Goal: Information Seeking & Learning: Learn about a topic

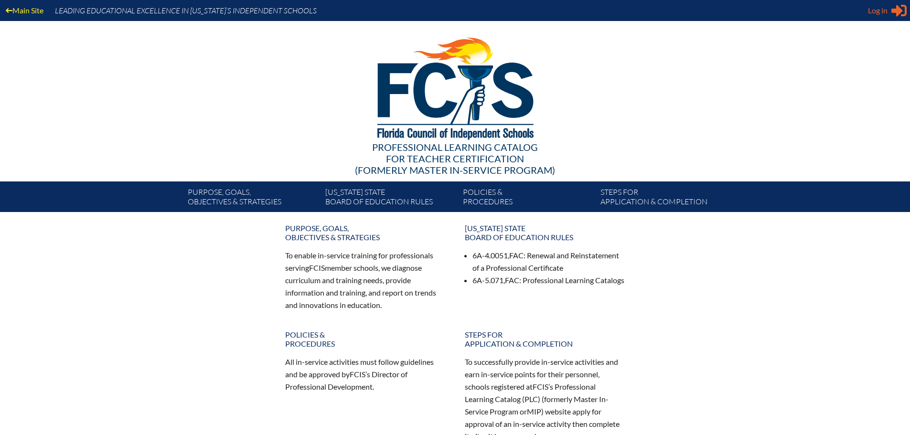
type input "[EMAIL_ADDRESS][DOMAIN_NAME]"
click at [879, 8] on span "Log in" at bounding box center [878, 10] width 20 height 11
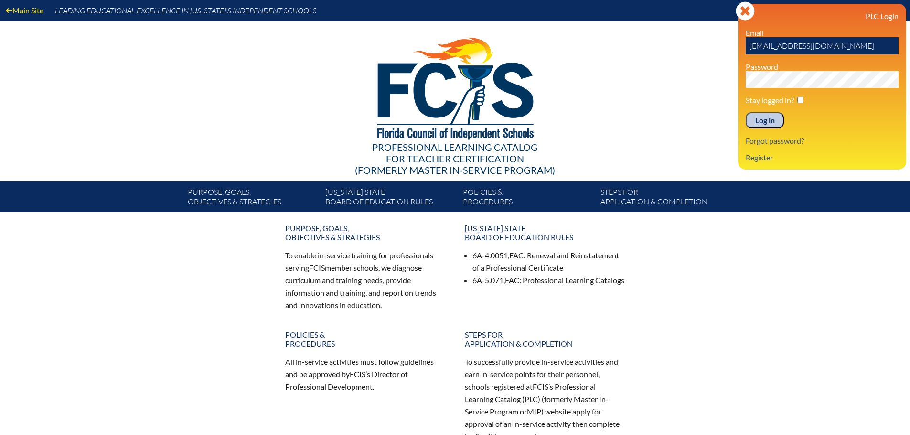
click at [769, 121] on input "Log in" at bounding box center [764, 120] width 38 height 16
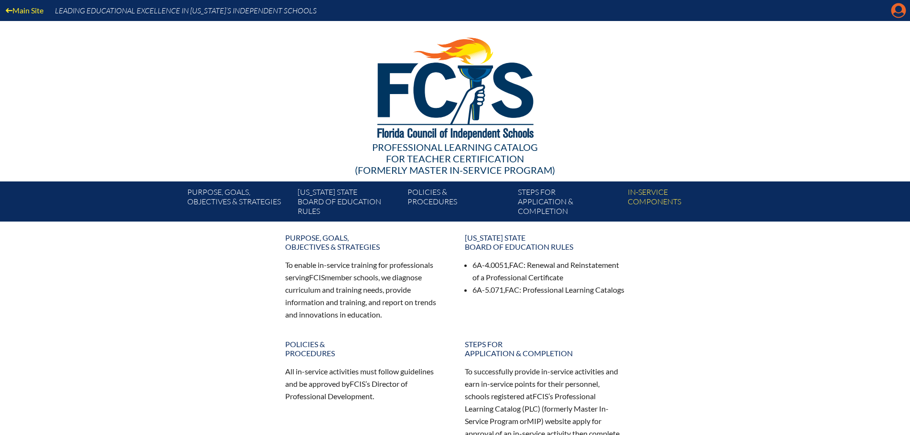
click at [894, 7] on icon at bounding box center [898, 10] width 15 height 15
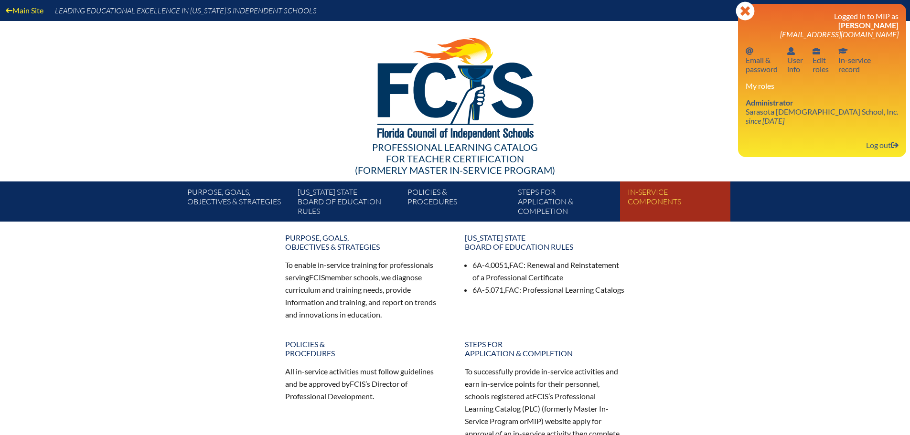
click at [651, 197] on link "In-service components" at bounding box center [679, 203] width 110 height 36
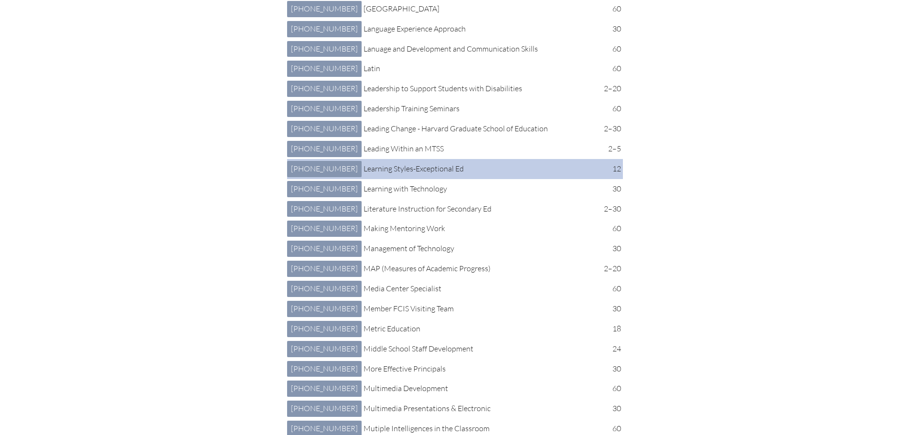
scroll to position [2285, 0]
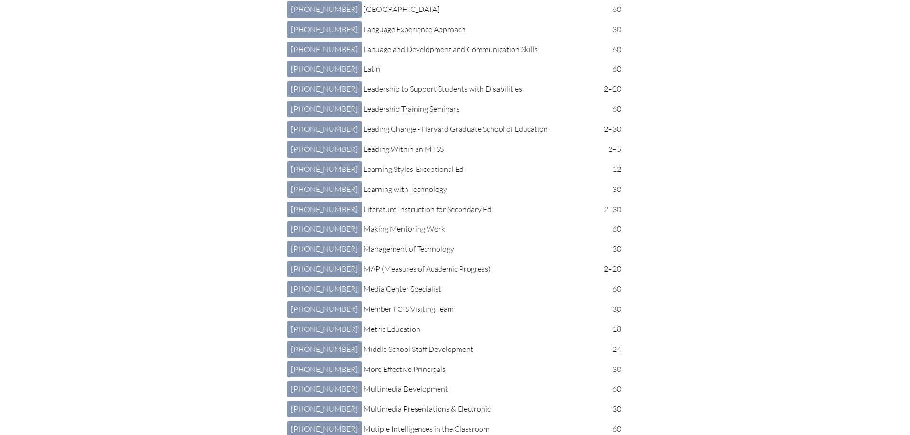
drag, startPoint x: 665, startPoint y: 1, endPoint x: 708, endPoint y: 37, distance: 56.6
click at [708, 37] on div "Export to CSV Export to Excel In-service components (221 listed) 221 Document T…" at bounding box center [455, 343] width 537 height 4785
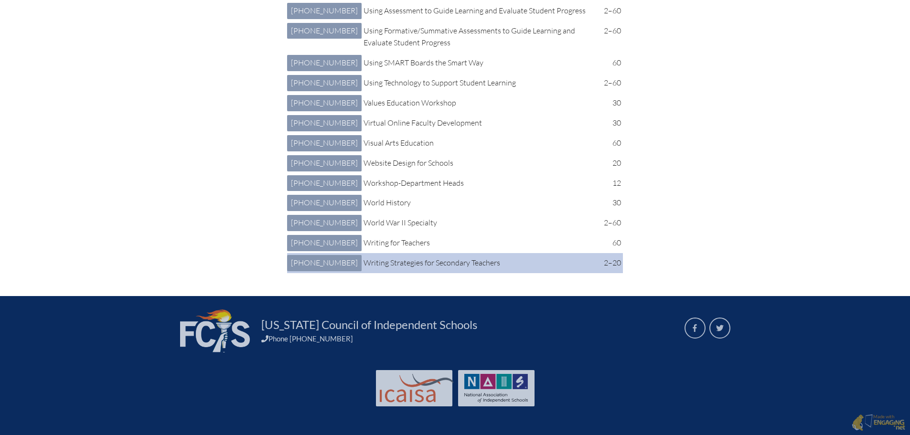
scroll to position [6472, 0]
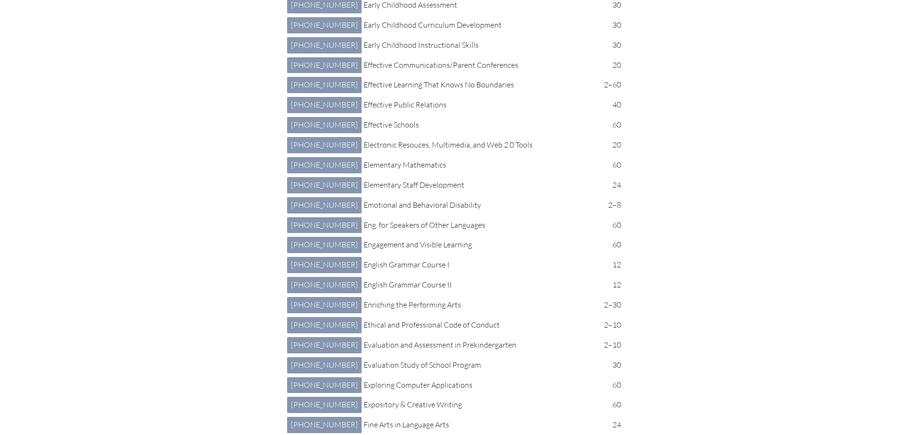
scroll to position [1317, 0]
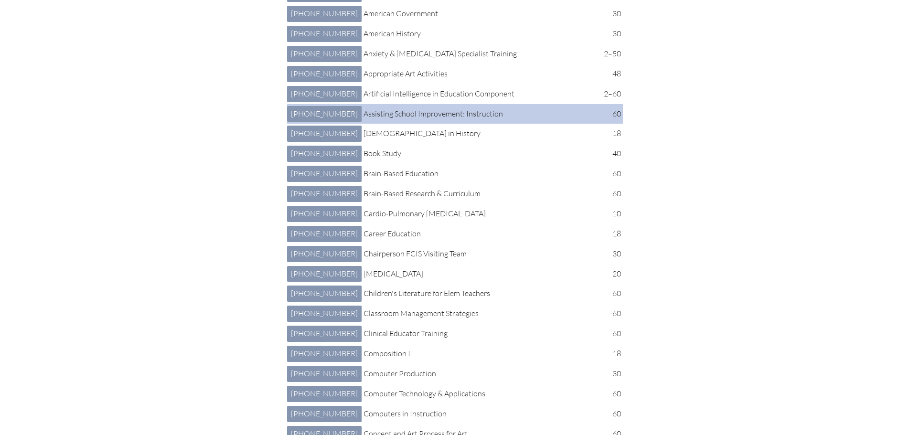
scroll to position [482, 0]
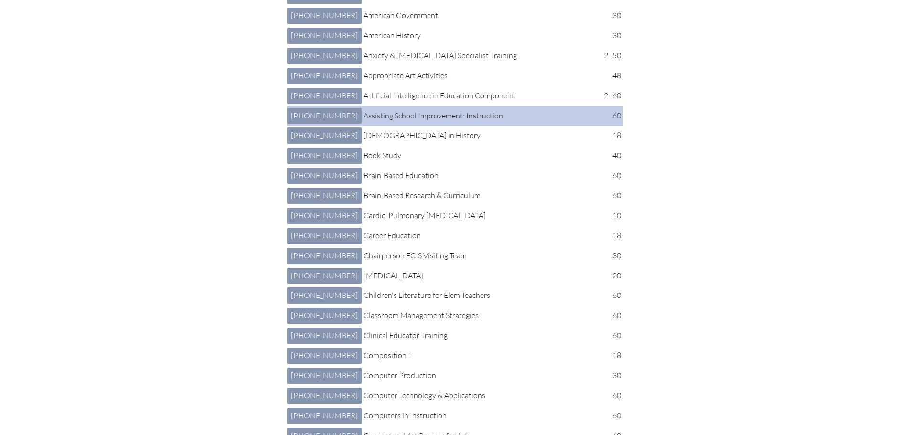
click at [410, 122] on p "Assisting School Improvement: Instruction" at bounding box center [478, 116] width 230 height 12
click at [311, 124] on link "7 417 010: Assisting School Improvement: Instruction 7-417-010" at bounding box center [324, 116] width 74 height 16
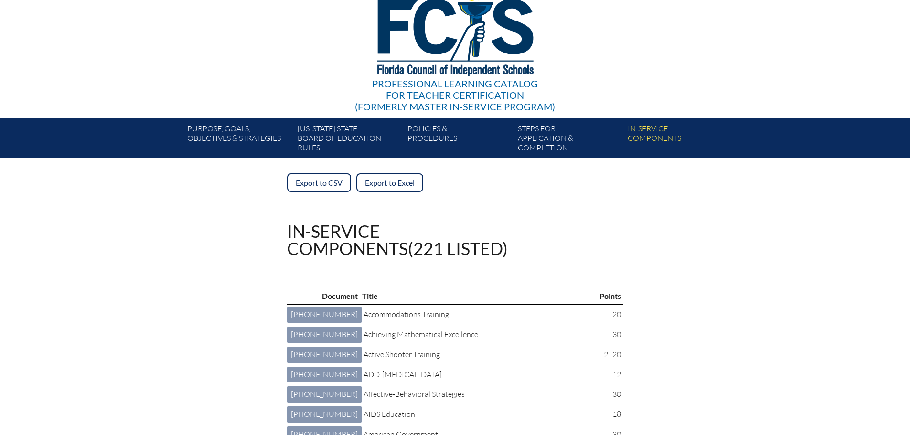
scroll to position [0, 0]
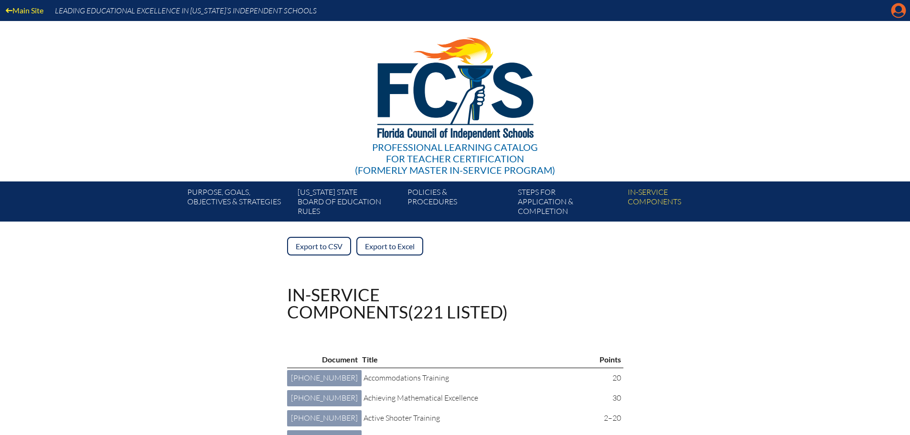
click at [898, 8] on icon "Manage account" at bounding box center [898, 10] width 15 height 15
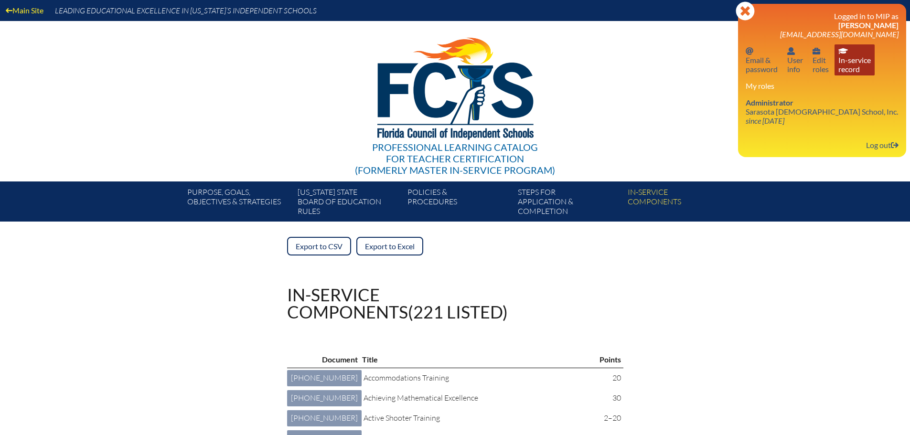
click at [856, 63] on link "In-service record In-service record" at bounding box center [854, 59] width 40 height 31
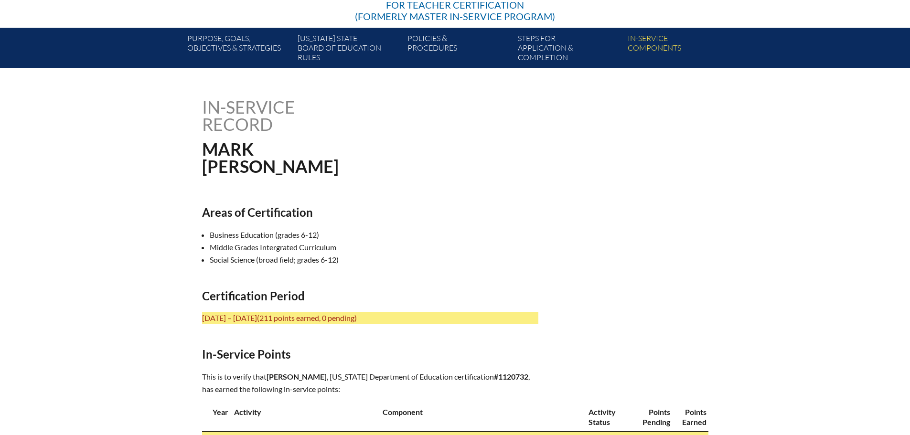
scroll to position [153, 0]
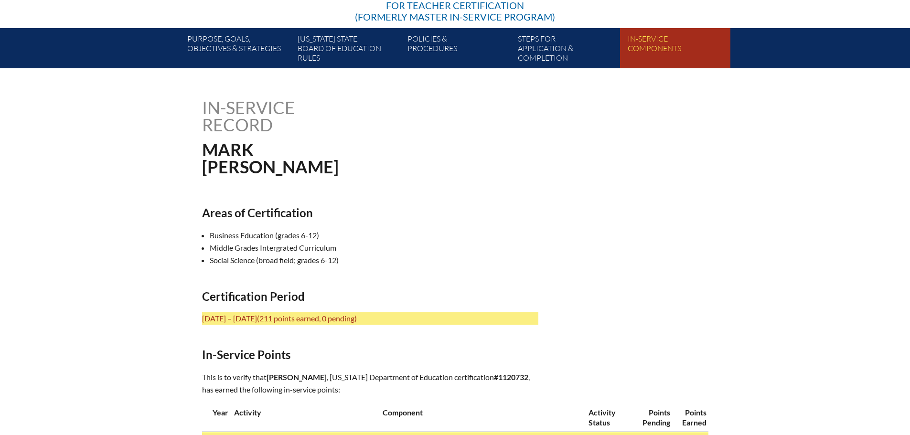
click at [649, 50] on link "In-service components" at bounding box center [679, 50] width 110 height 36
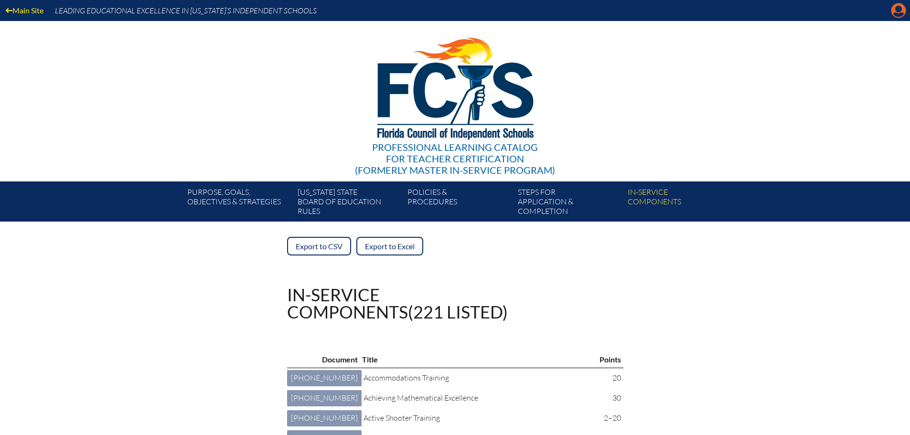
click at [896, 14] on icon "Manage account" at bounding box center [898, 10] width 15 height 15
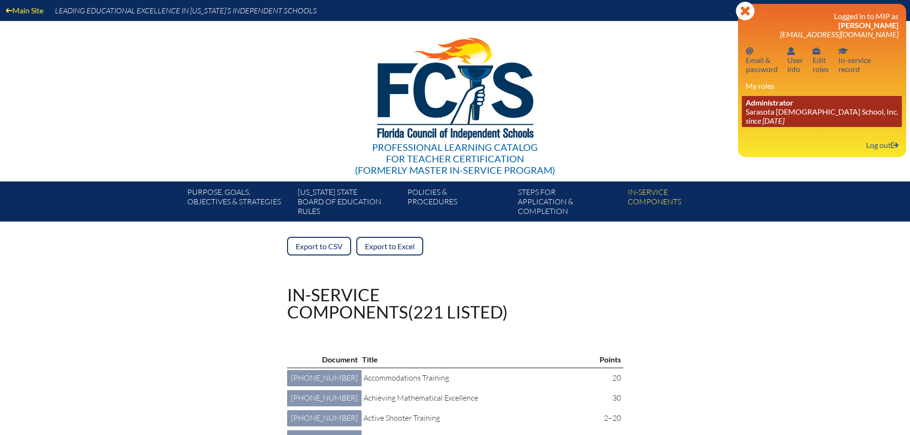
click at [767, 106] on span "Administrator" at bounding box center [769, 102] width 48 height 9
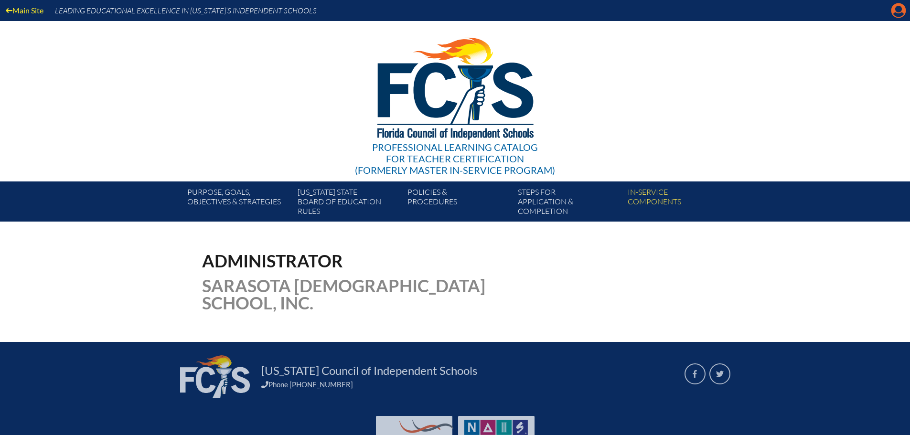
click at [891, 15] on icon "Manage account" at bounding box center [898, 10] width 15 height 15
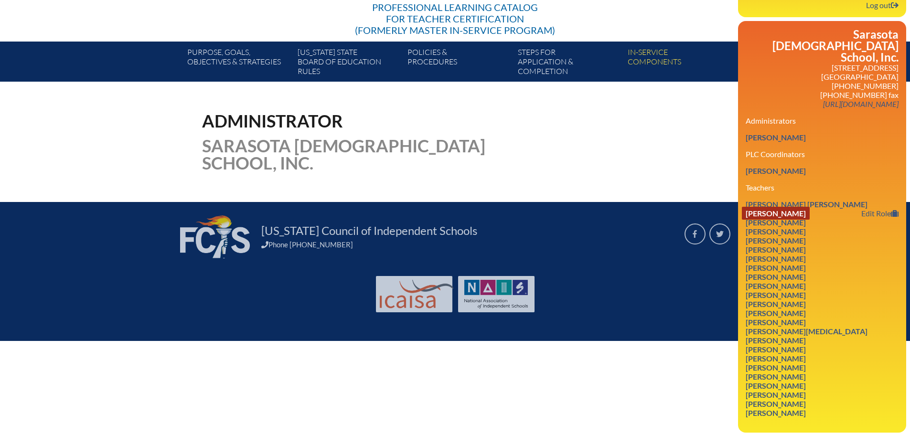
scroll to position [103, 0]
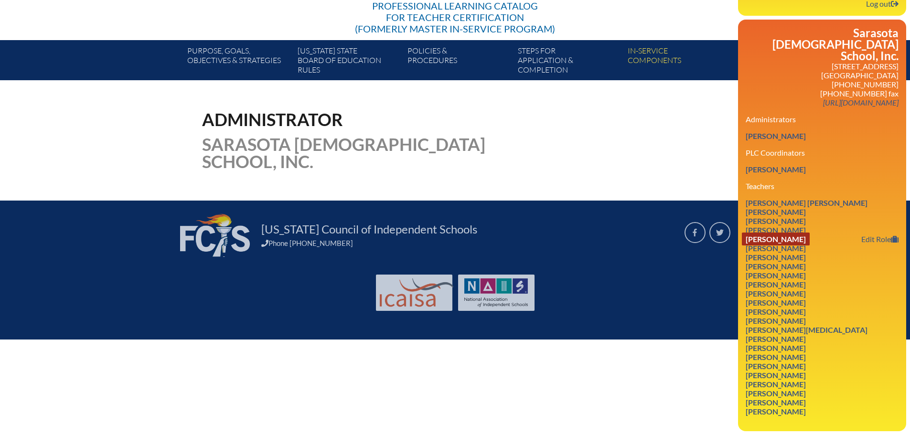
click at [776, 245] on link "Sarah Bryan" at bounding box center [776, 239] width 68 height 13
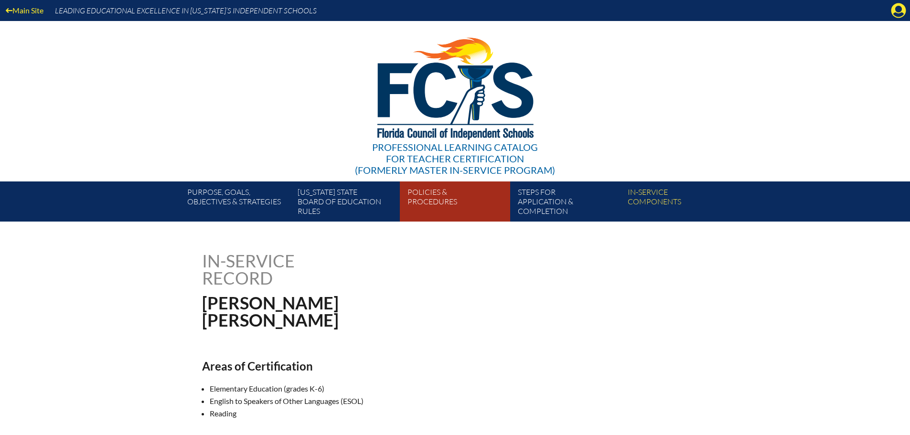
click at [438, 201] on link "Policies & Procedures" at bounding box center [459, 203] width 110 height 36
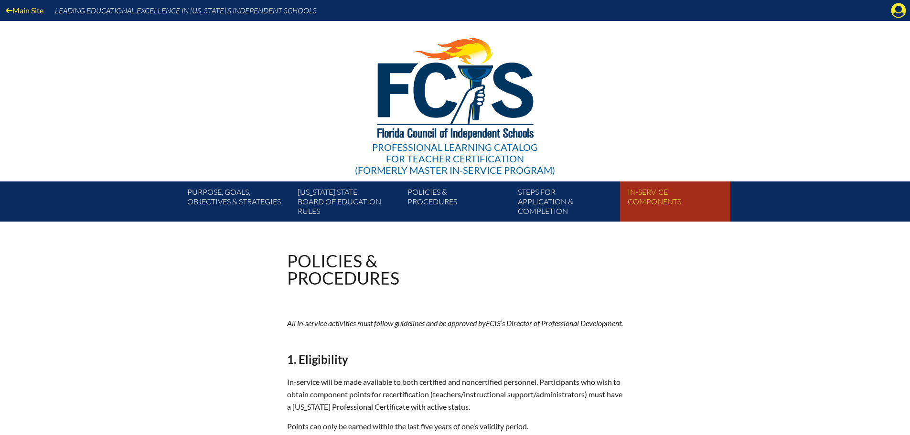
click at [651, 195] on link "In-service components" at bounding box center [679, 203] width 110 height 36
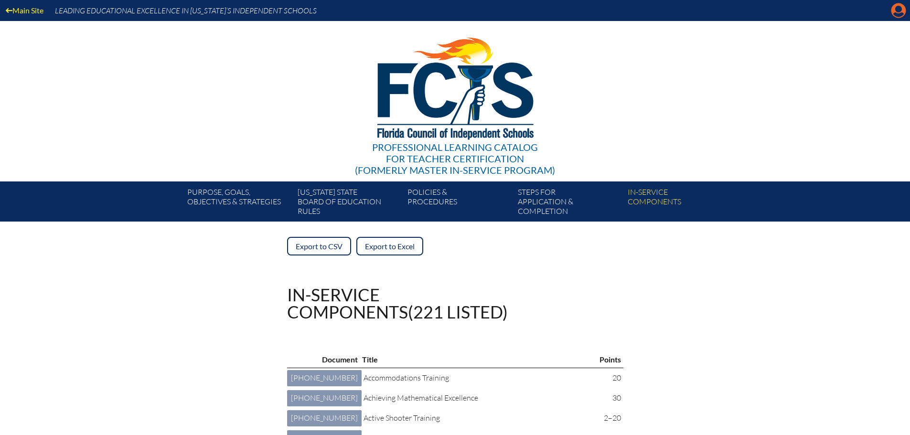
click at [893, 12] on icon at bounding box center [898, 10] width 15 height 15
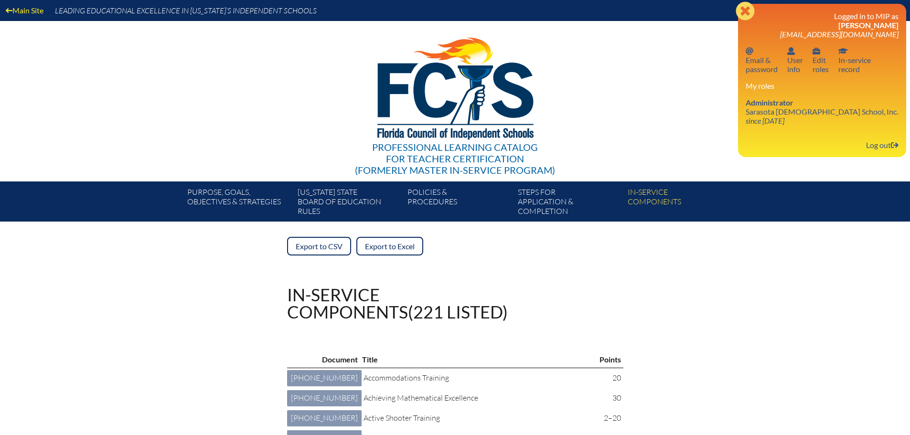
click at [740, 11] on icon at bounding box center [744, 10] width 19 height 19
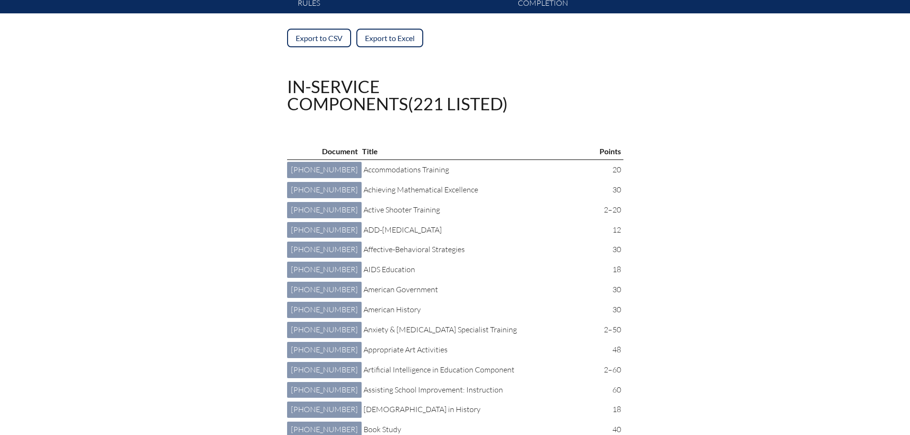
scroll to position [210, 0]
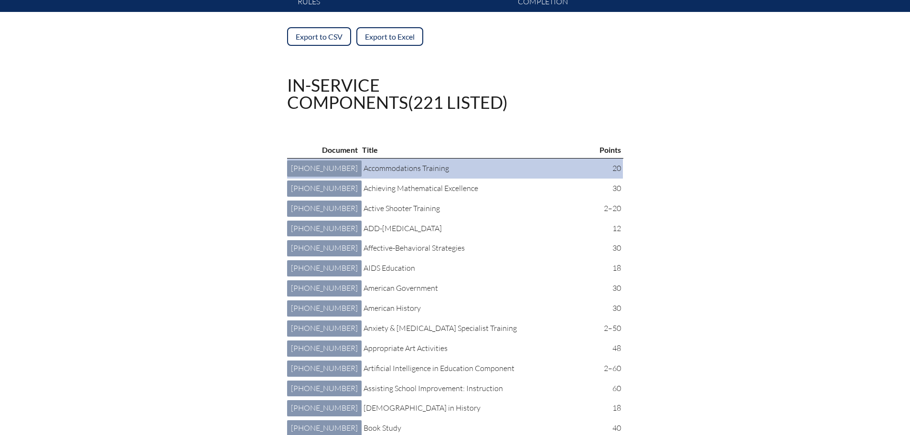
click at [381, 170] on p "Accommodations Training" at bounding box center [478, 168] width 230 height 12
click at [308, 168] on link "4 401 003: Accommodations Training [PHONE_NUMBER]" at bounding box center [324, 168] width 74 height 16
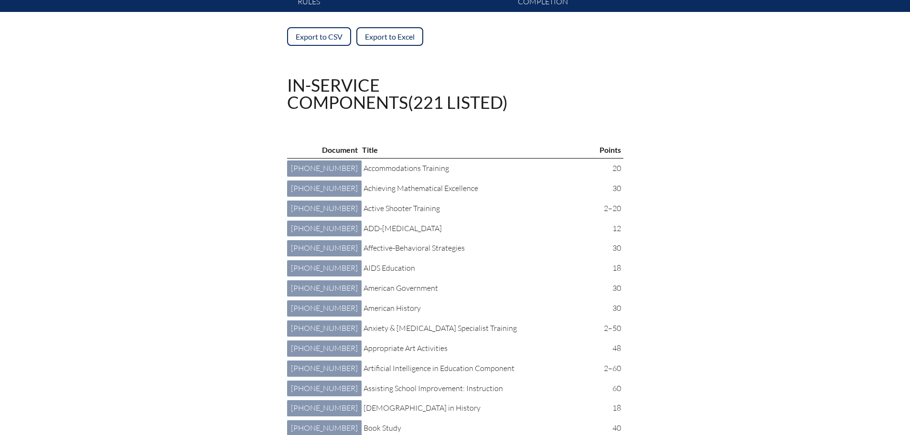
scroll to position [2617, 0]
